Goal: Task Accomplishment & Management: Manage account settings

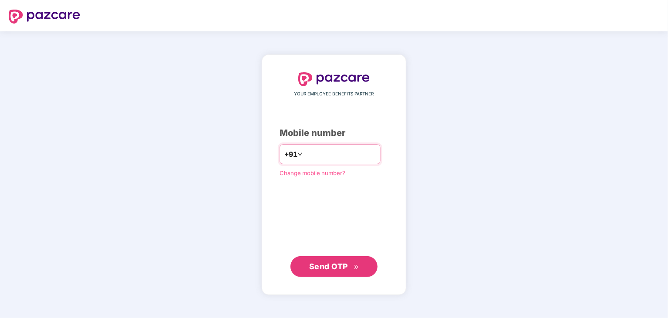
click at [320, 157] on input "number" at bounding box center [340, 154] width 71 height 14
type input "**********"
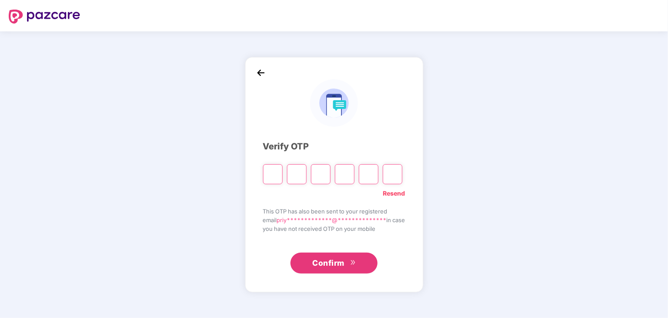
type input "*"
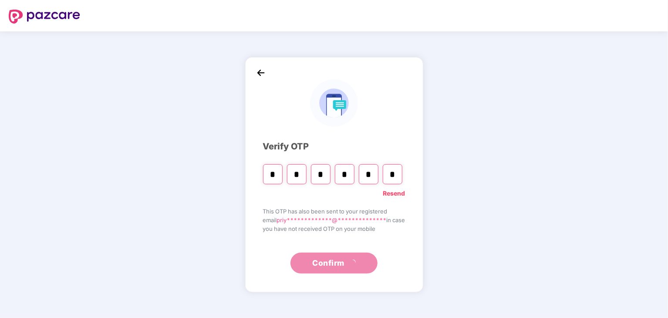
type input "*"
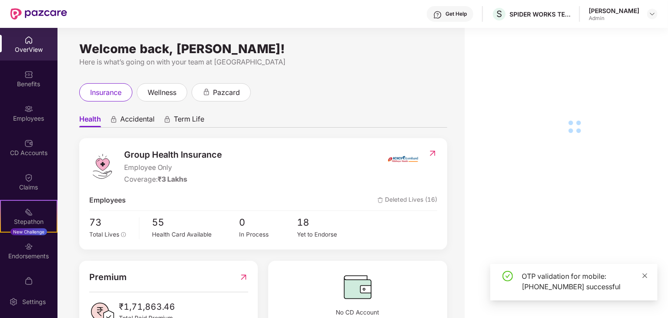
click at [645, 278] on icon "close" at bounding box center [645, 276] width 6 height 6
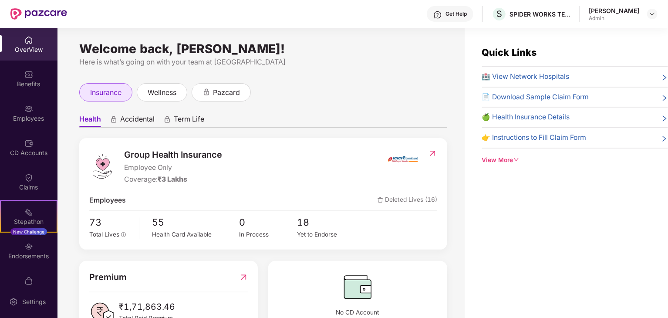
click at [114, 98] on div "insurance" at bounding box center [105, 92] width 53 height 18
click at [33, 115] on div "Employees" at bounding box center [29, 118] width 58 height 9
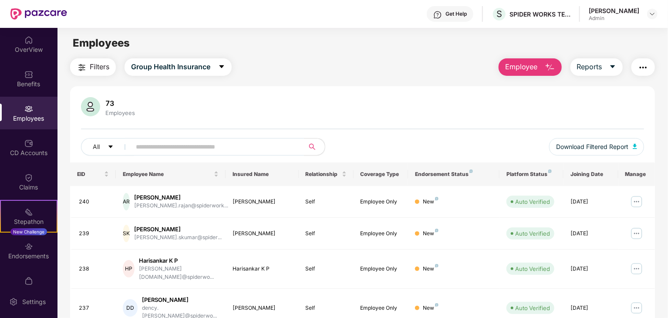
click at [165, 146] on input "text" at bounding box center [214, 146] width 156 height 13
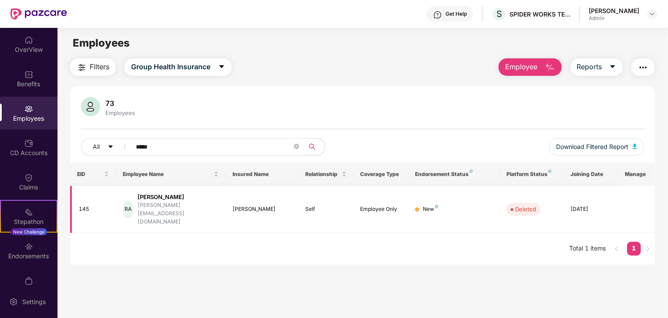
click at [166, 199] on div "[PERSON_NAME]" at bounding box center [178, 197] width 81 height 8
drag, startPoint x: 107, startPoint y: 206, endPoint x: 115, endPoint y: 204, distance: 8.4
click at [109, 205] on td "145" at bounding box center [93, 209] width 46 height 47
click at [125, 204] on td "[PERSON_NAME] Antony [EMAIL_ADDRESS][DOMAIN_NAME]" at bounding box center [171, 209] width 110 height 47
click at [129, 202] on div "RA" at bounding box center [128, 209] width 10 height 17
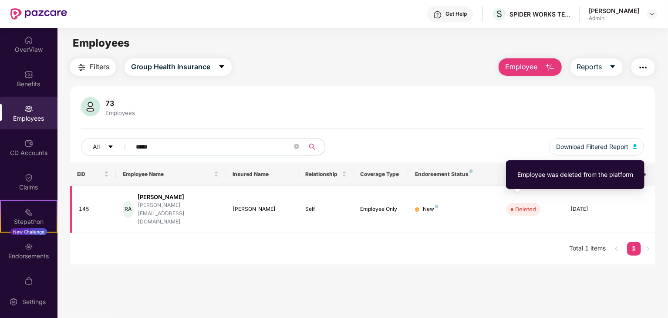
click at [536, 203] on span "Deleted" at bounding box center [524, 209] width 34 height 12
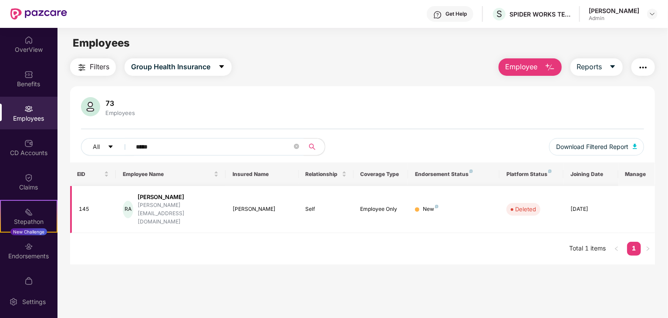
click at [81, 205] on div "145" at bounding box center [94, 209] width 30 height 8
click at [635, 173] on th "Manage" at bounding box center [637, 175] width 37 height 24
click at [594, 176] on th "Joining Date" at bounding box center [591, 175] width 55 height 24
click at [133, 204] on div "RA" at bounding box center [128, 209] width 10 height 17
click at [86, 205] on div "145" at bounding box center [94, 209] width 30 height 8
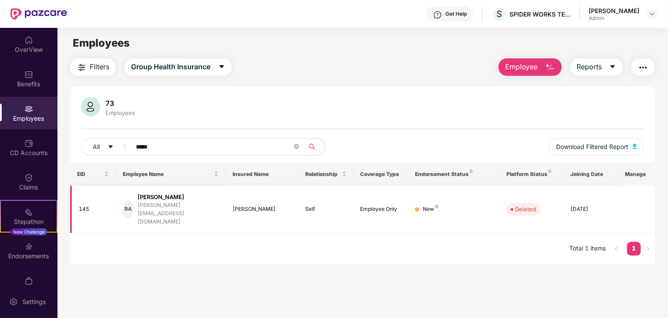
click at [71, 196] on td "145" at bounding box center [93, 209] width 46 height 47
click at [639, 68] on img "button" at bounding box center [643, 67] width 10 height 10
click at [408, 135] on div "73 Employees All ***** Download Filtered Report" at bounding box center [362, 129] width 585 height 65
click at [527, 208] on td "Deleted" at bounding box center [532, 209] width 64 height 47
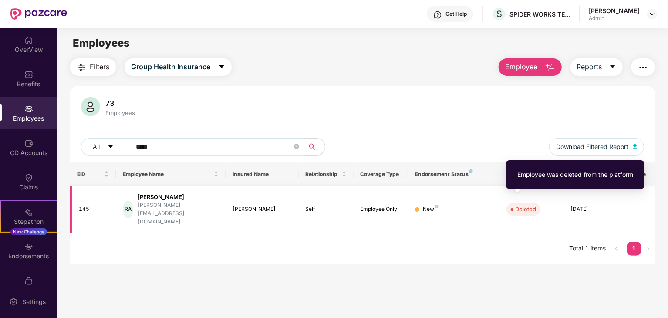
click at [532, 206] on span "Deleted" at bounding box center [524, 209] width 34 height 12
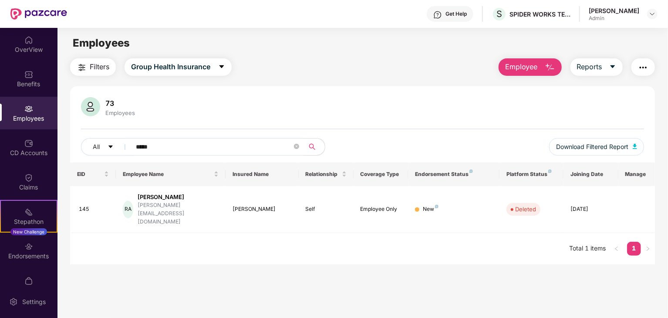
click at [630, 242] on link "1" at bounding box center [635, 248] width 14 height 13
click at [92, 258] on main "Employees Filters Group Health Insurance Employee Reports 73 Employees All ****…" at bounding box center [363, 187] width 611 height 318
click at [161, 149] on input "*****" at bounding box center [214, 146] width 156 height 13
type input "*"
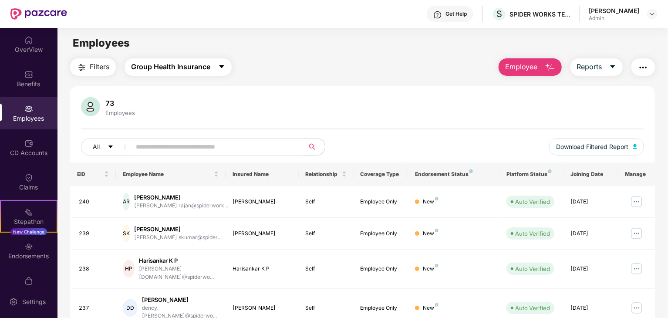
click at [193, 72] on span "Group Health Insurance" at bounding box center [170, 66] width 79 height 11
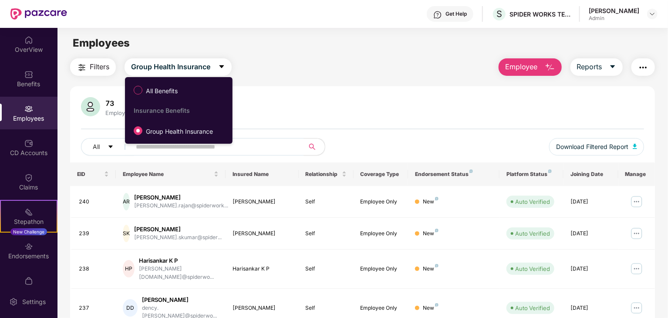
drag, startPoint x: 299, startPoint y: 52, endPoint x: 332, endPoint y: 54, distance: 33.6
click at [299, 52] on main "Employees Filters Group Health Insurance Employee Reports 73 Employees All Down…" at bounding box center [363, 187] width 611 height 318
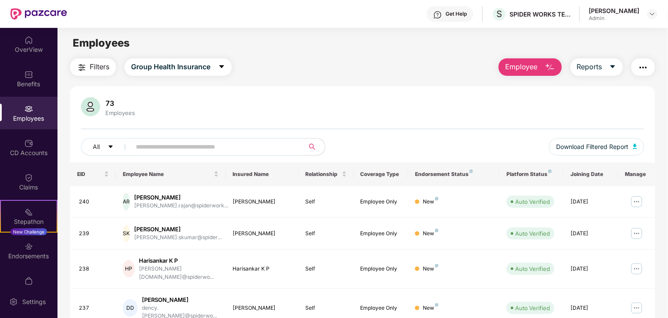
click at [646, 60] on button "button" at bounding box center [644, 66] width 24 height 17
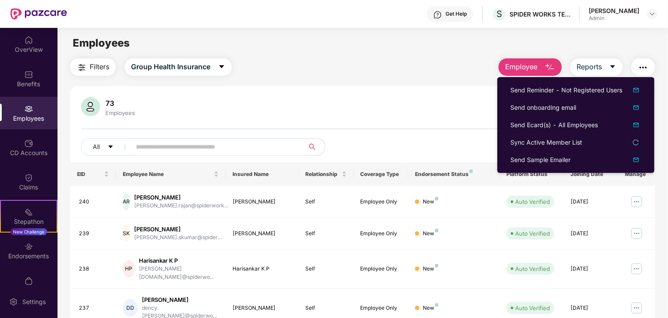
click at [332, 63] on div "Filters Group Health Insurance Employee Reports" at bounding box center [362, 66] width 585 height 17
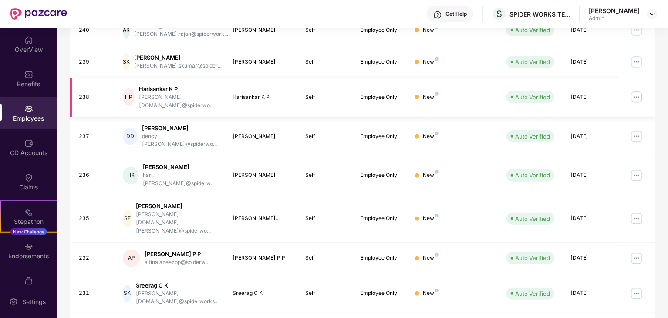
scroll to position [174, 0]
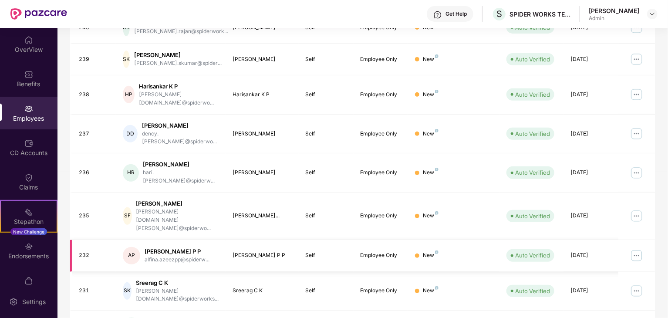
click at [126, 247] on div "AP" at bounding box center [131, 255] width 17 height 17
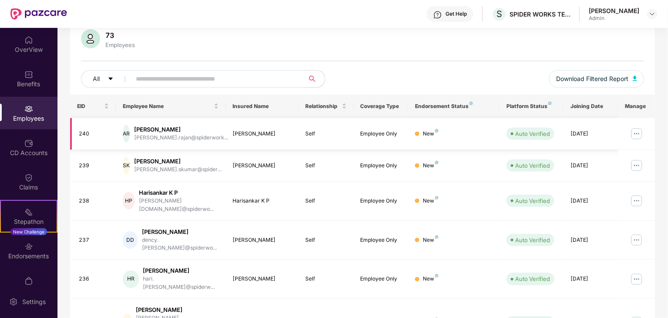
scroll to position [0, 0]
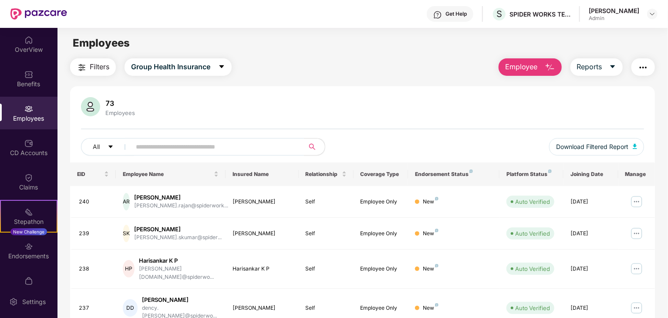
click at [135, 149] on span at bounding box center [215, 146] width 179 height 17
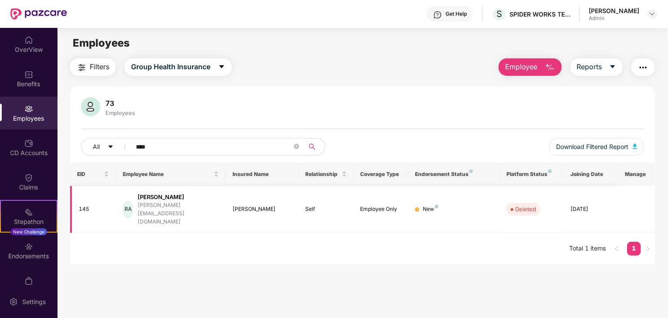
type input "****"
click at [432, 205] on div "New" at bounding box center [431, 209] width 16 height 8
click at [640, 176] on th "Manage" at bounding box center [637, 175] width 37 height 24
click at [24, 74] on img at bounding box center [28, 74] width 9 height 9
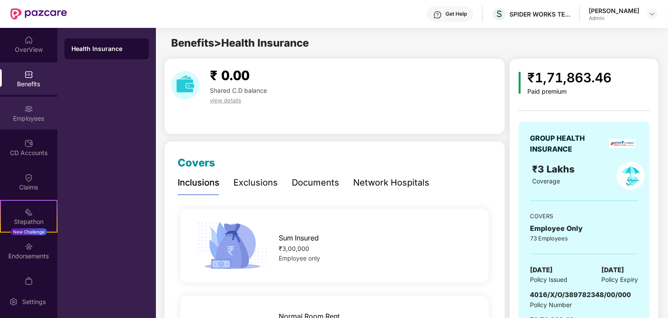
click at [24, 122] on div "Employees" at bounding box center [29, 118] width 58 height 9
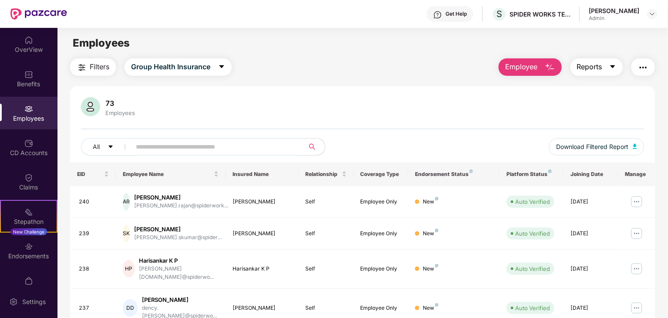
click at [608, 65] on button "Reports" at bounding box center [597, 66] width 52 height 17
click at [536, 70] on span "Employee" at bounding box center [521, 66] width 33 height 11
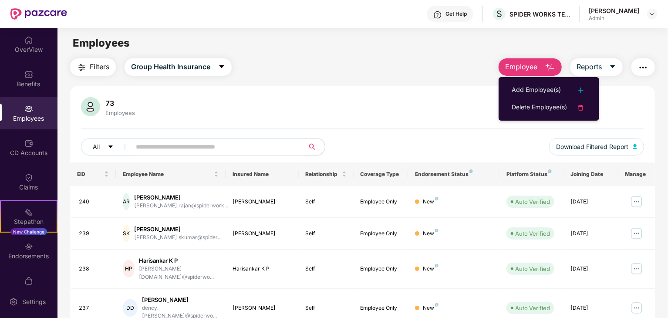
click at [362, 61] on div "Filters Group Health Insurance Employee Reports" at bounding box center [362, 66] width 585 height 17
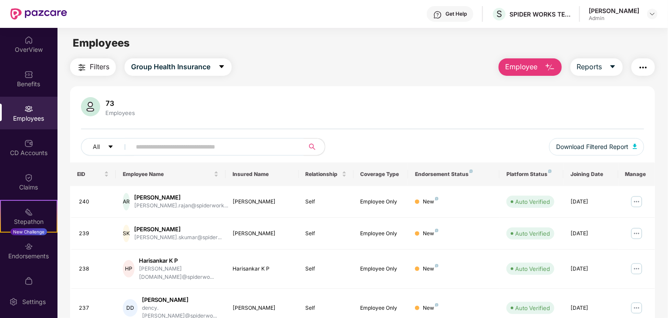
click at [88, 60] on button "Filters" at bounding box center [93, 66] width 46 height 17
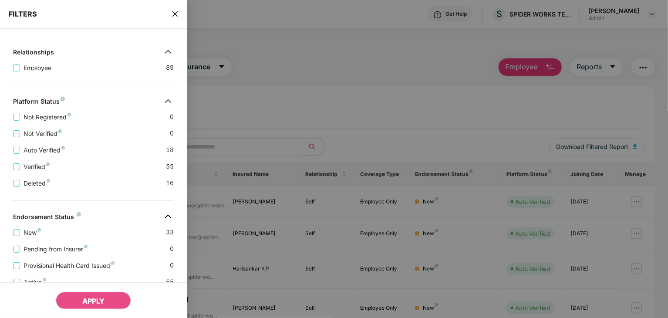
scroll to position [151, 0]
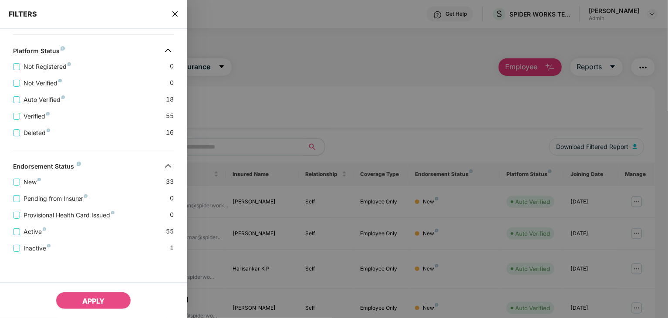
click at [254, 90] on div at bounding box center [334, 159] width 668 height 318
drag, startPoint x: 478, startPoint y: 85, endPoint x: 458, endPoint y: 86, distance: 19.6
click at [478, 86] on div at bounding box center [334, 159] width 668 height 318
click at [314, 78] on div at bounding box center [334, 159] width 668 height 318
click at [174, 11] on icon "close" at bounding box center [175, 13] width 7 height 7
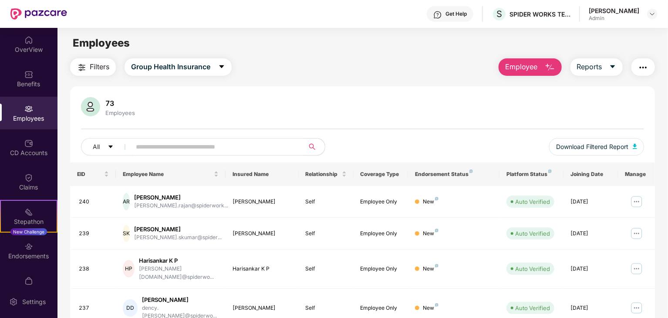
click at [643, 70] on img "button" at bounding box center [643, 67] width 10 height 10
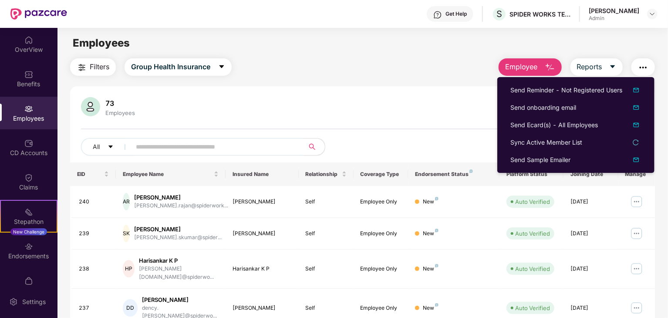
click at [417, 110] on div "73 Employees" at bounding box center [362, 107] width 563 height 21
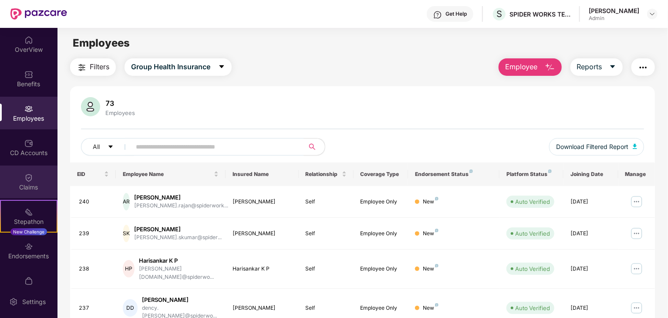
scroll to position [0, 0]
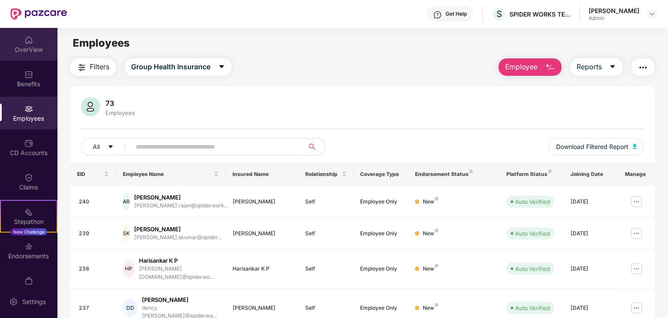
click at [37, 53] on div "OverView" at bounding box center [29, 49] width 58 height 9
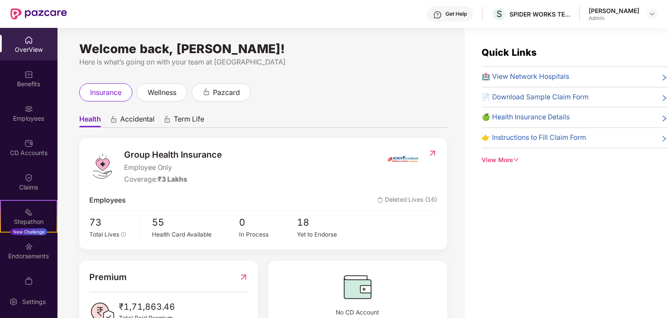
click at [512, 159] on div "View More" at bounding box center [575, 161] width 186 height 10
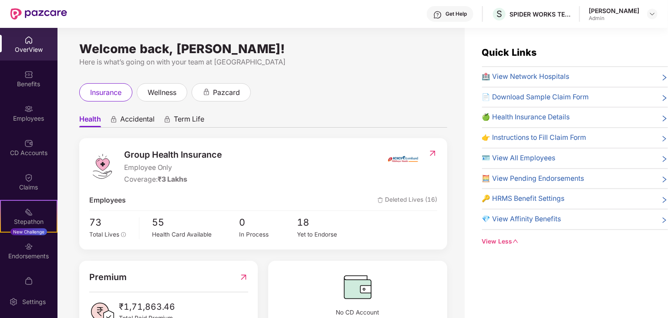
click at [528, 158] on span "🪪 View All Employees" at bounding box center [519, 158] width 74 height 11
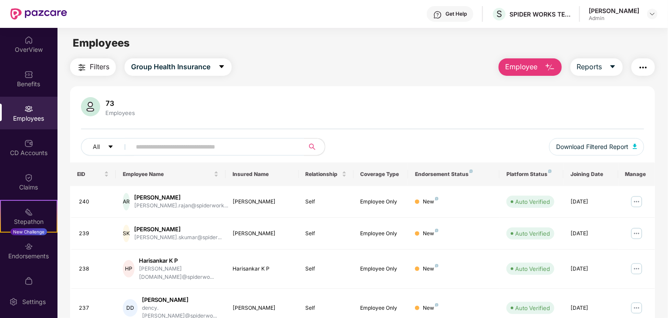
click at [202, 149] on input "text" at bounding box center [214, 146] width 156 height 13
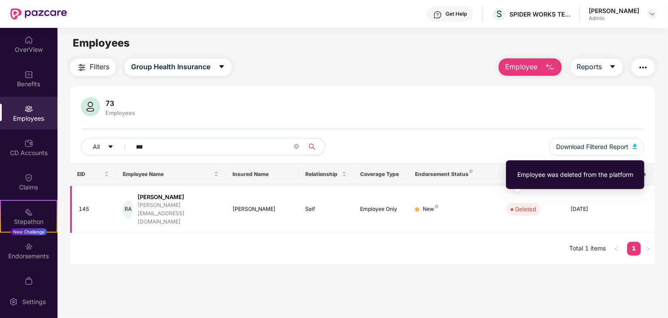
type input "***"
click at [523, 205] on div "Deleted" at bounding box center [526, 209] width 21 height 9
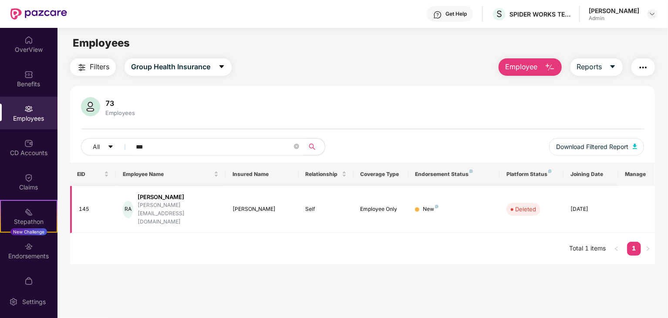
click at [546, 210] on td "Deleted" at bounding box center [532, 209] width 64 height 47
click at [161, 199] on div "[PERSON_NAME]" at bounding box center [178, 197] width 81 height 8
click at [145, 229] on div "EID Employee Name Insured Name Relationship Coverage Type Endorsement Status Pl…" at bounding box center [362, 214] width 585 height 102
click at [109, 144] on icon "caret-down" at bounding box center [111, 147] width 6 height 6
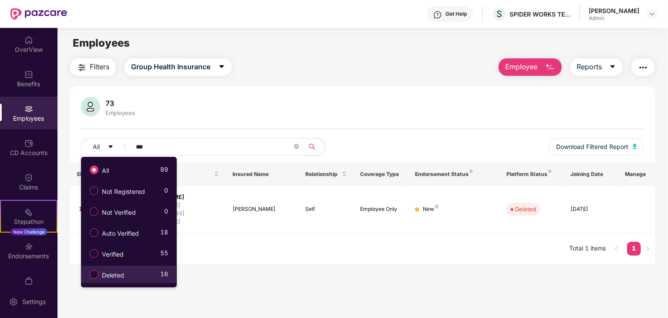
click at [130, 269] on label "Deleted" at bounding box center [108, 274] width 47 height 15
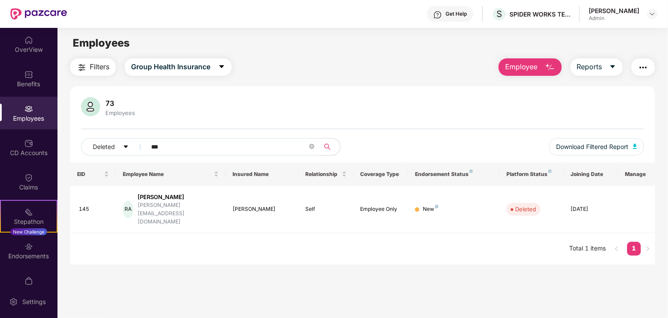
drag, startPoint x: 200, startPoint y: 141, endPoint x: 144, endPoint y: 146, distance: 56.9
click at [144, 146] on span "***" at bounding box center [230, 146] width 179 height 17
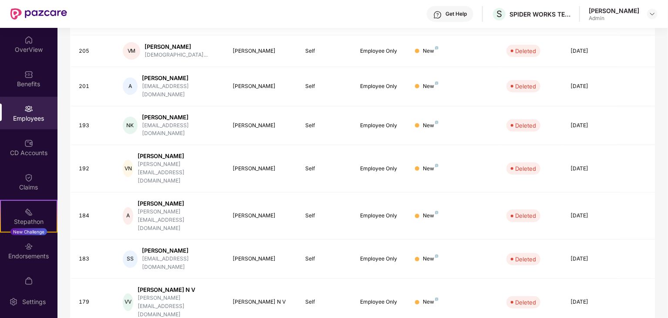
scroll to position [216, 0]
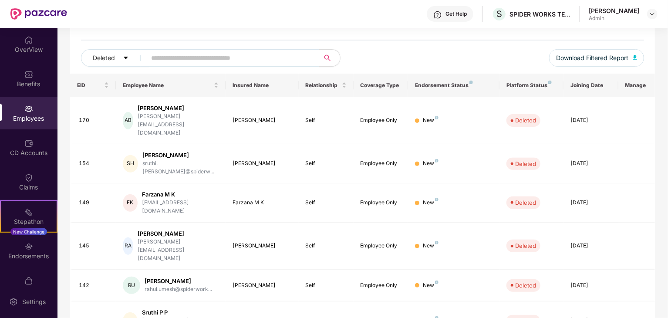
scroll to position [89, 0]
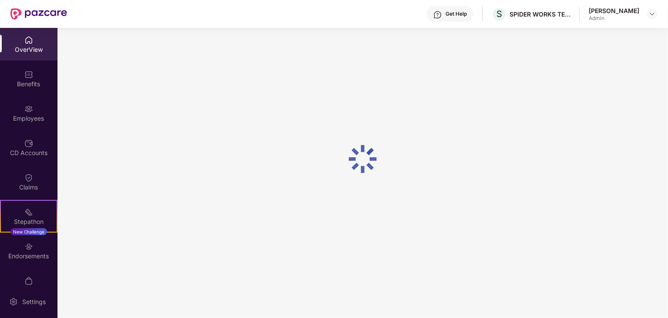
scroll to position [28, 0]
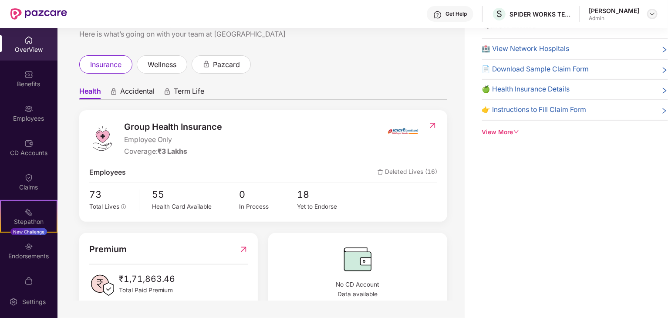
click at [654, 14] on img at bounding box center [652, 13] width 7 height 7
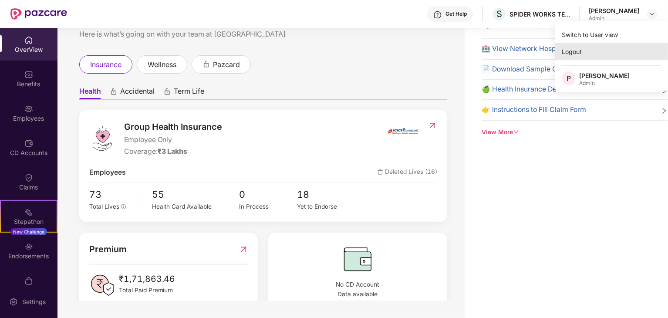
click at [574, 53] on div "Logout" at bounding box center [611, 51] width 113 height 17
